Goal: Use online tool/utility: Utilize a website feature to perform a specific function

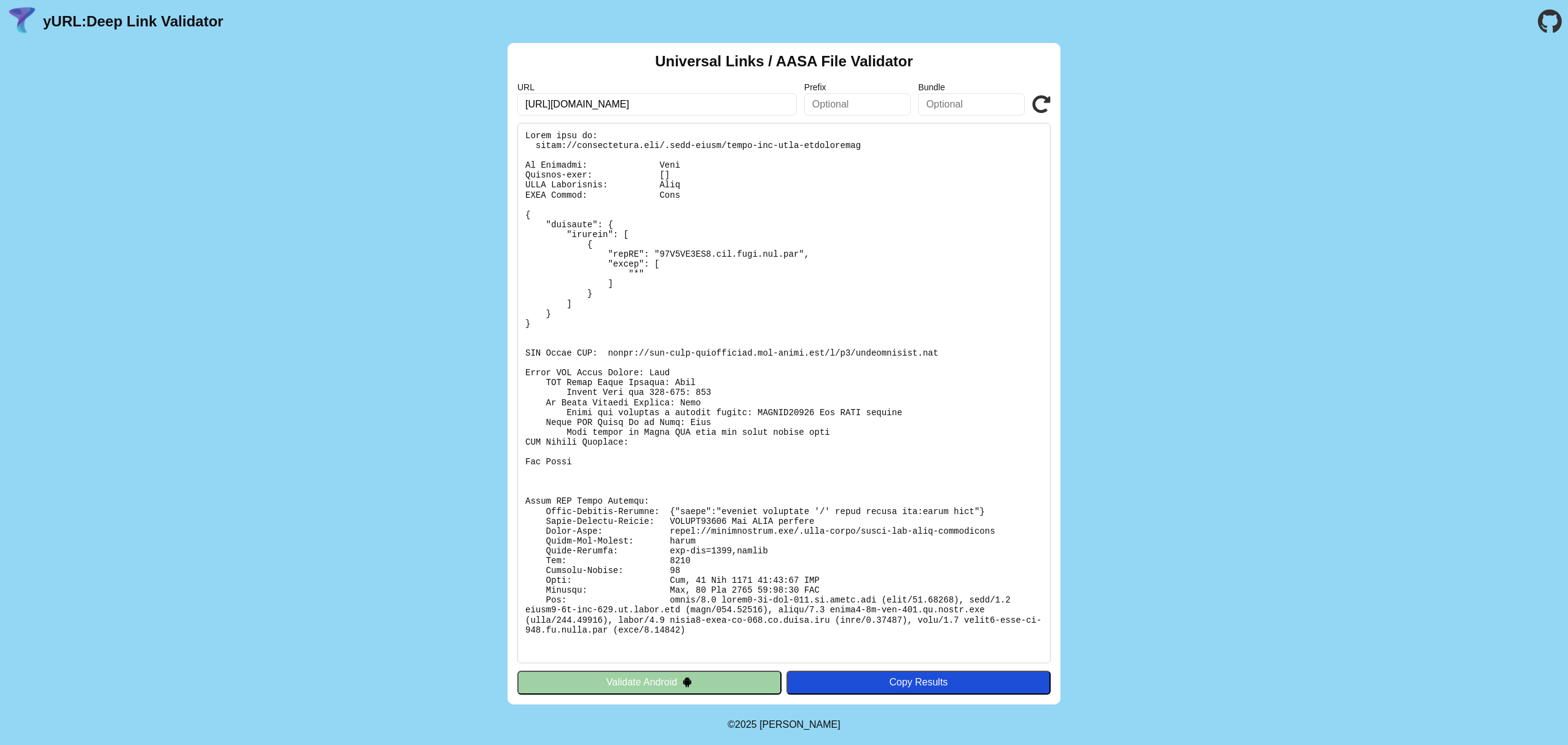
click at [684, 678] on img at bounding box center [686, 681] width 10 height 10
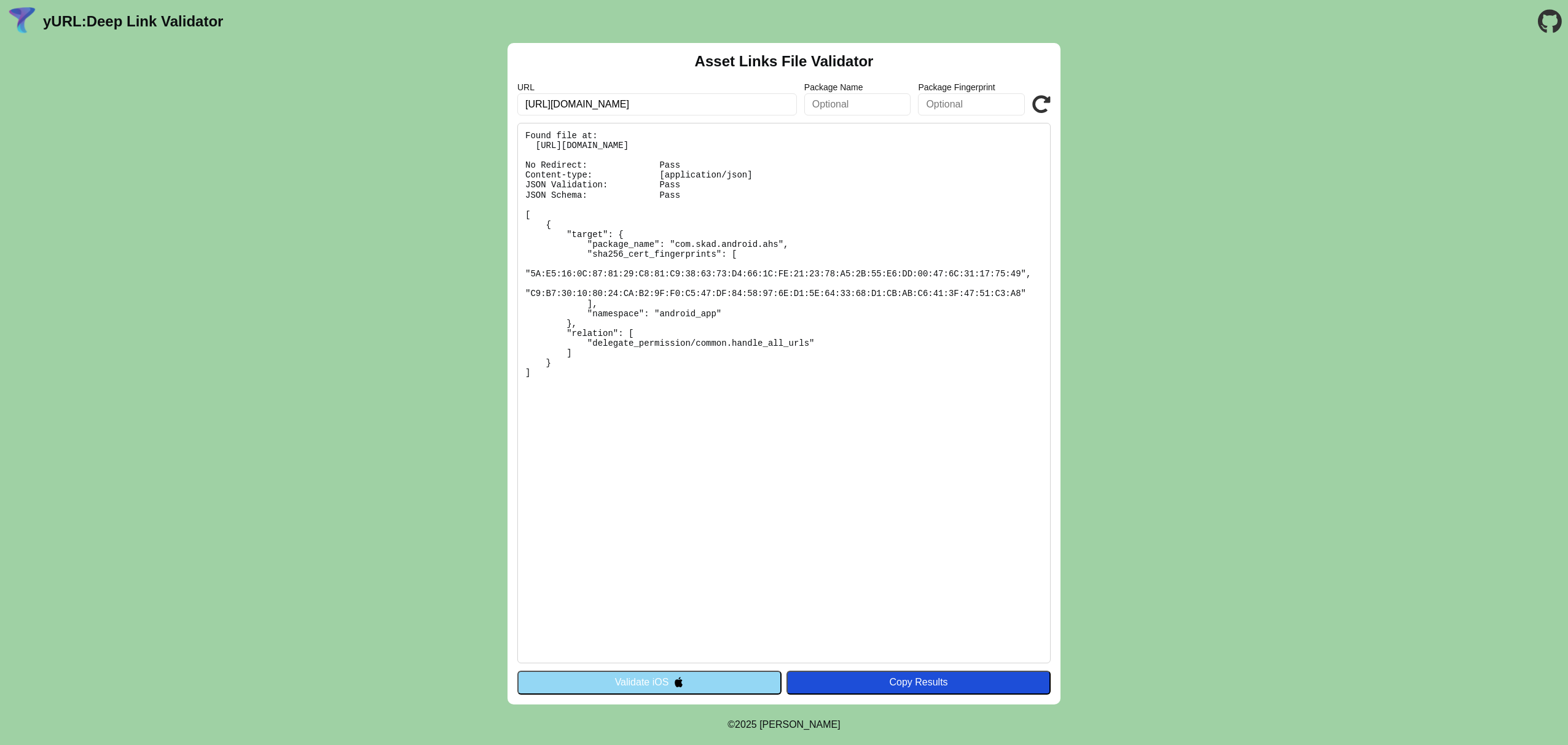
click at [684, 678] on button "Validate iOS" at bounding box center [650, 682] width 264 height 24
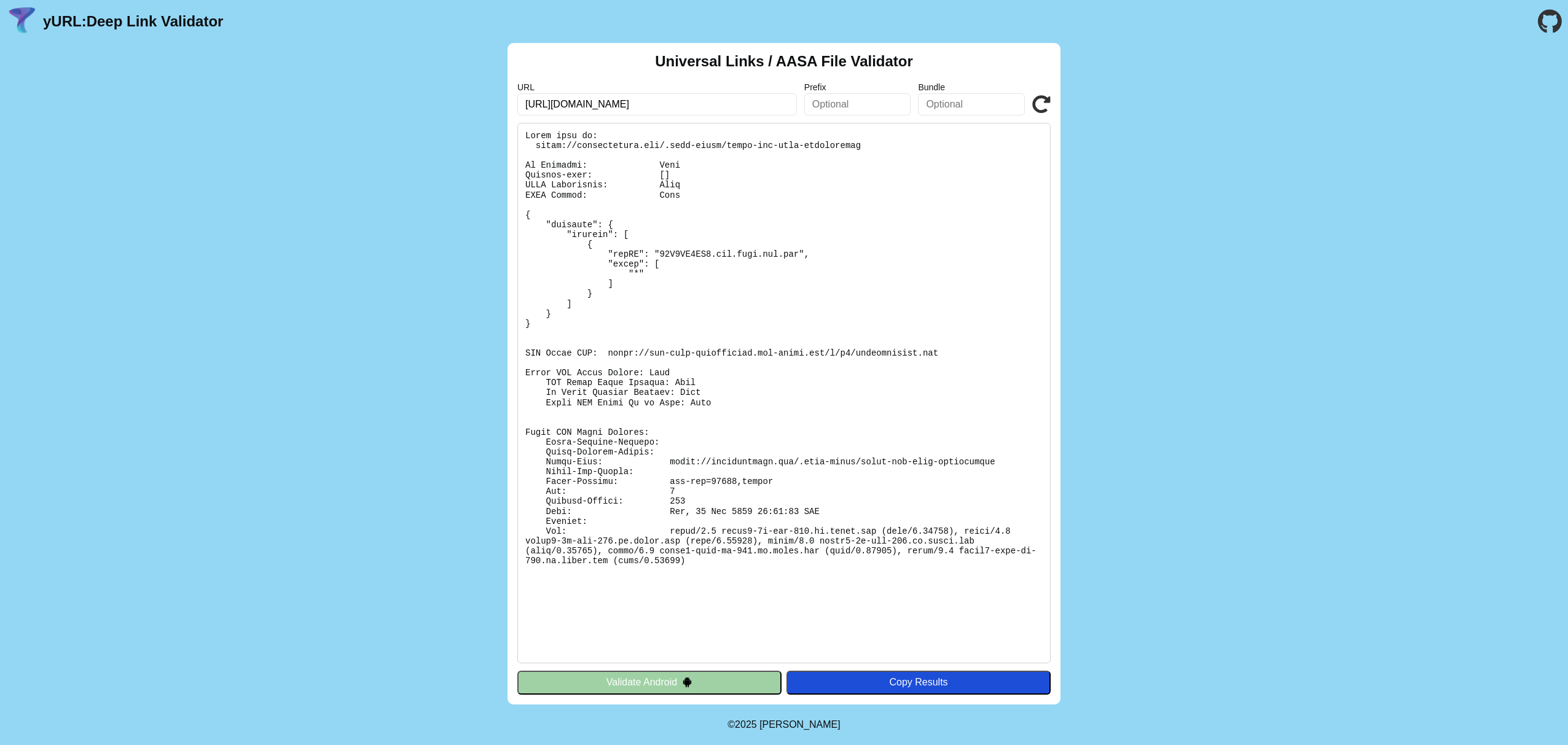
click at [1183, 526] on div "Universal Links / AASA File Validator URL https://archestimely.com/ Prefix Bund…" at bounding box center [784, 373] width 1568 height 661
